Goal: Task Accomplishment & Management: Use online tool/utility

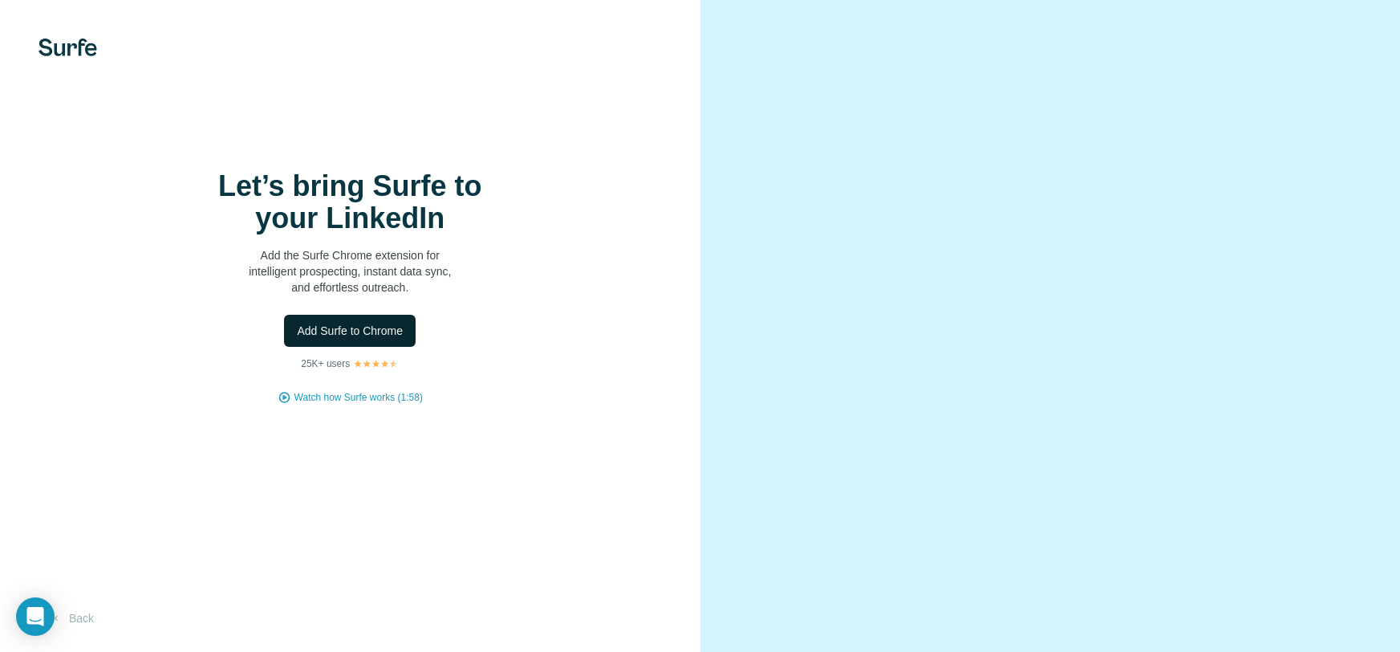
click at [325, 339] on span "Add Surfe to Chrome" at bounding box center [350, 331] width 106 height 16
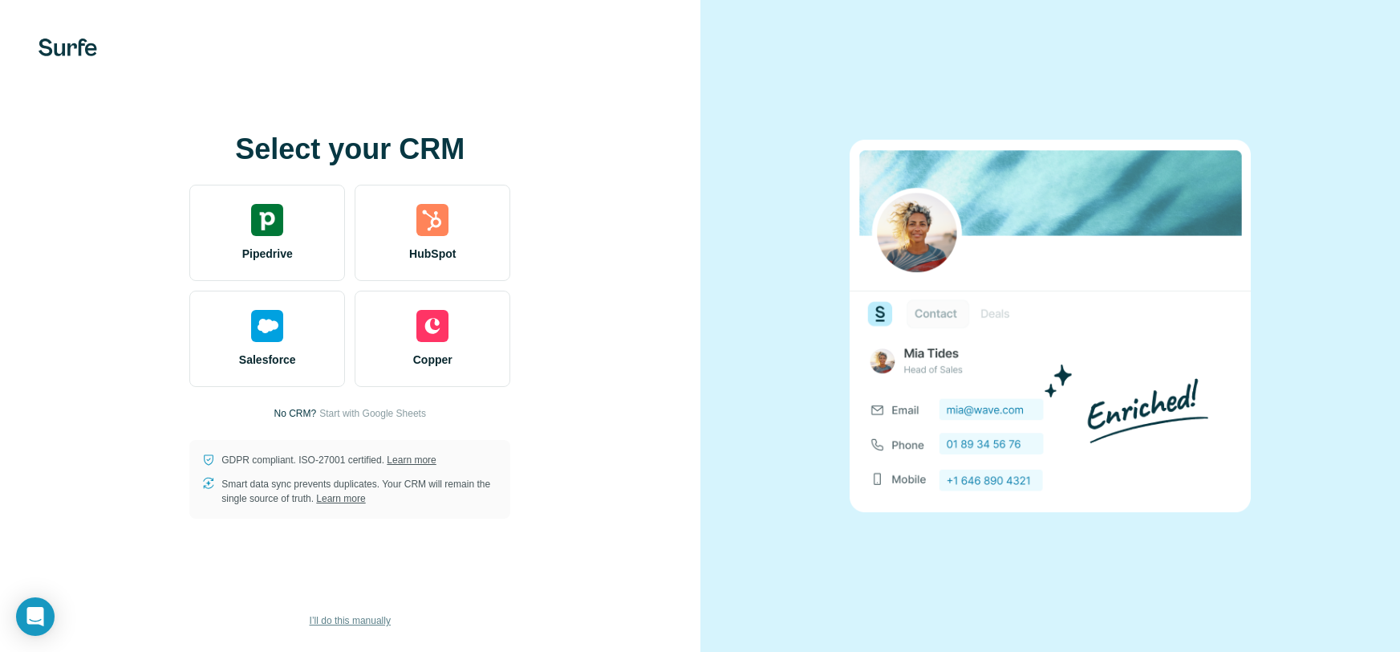
click at [355, 624] on span "I’ll do this manually" at bounding box center [350, 620] width 81 height 14
